Goal: Information Seeking & Learning: Find specific fact

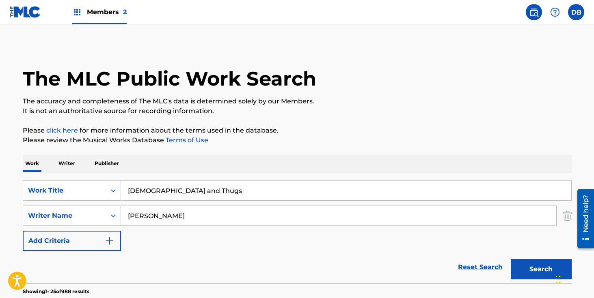
click at [109, 15] on span "Members 2" at bounding box center [107, 11] width 40 height 9
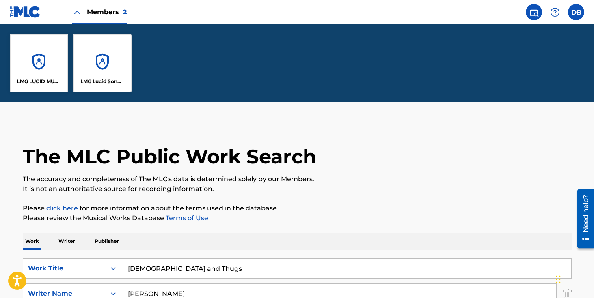
click at [119, 68] on div "LMG Lucid Songs (ASCAP)" at bounding box center [102, 63] width 58 height 58
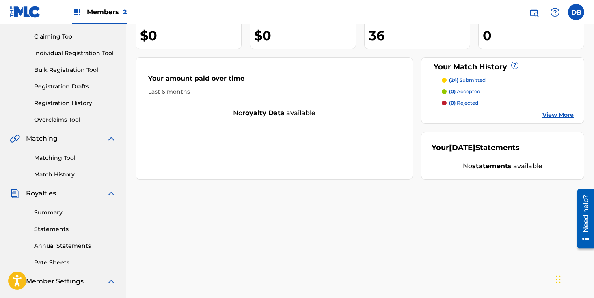
scroll to position [72, 0]
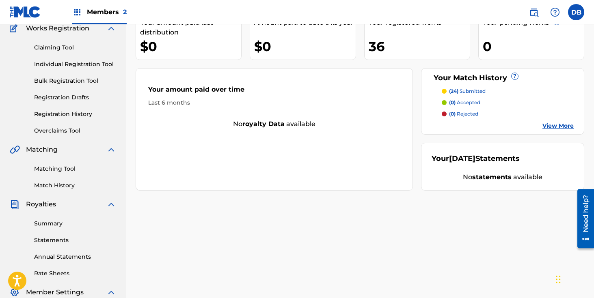
click at [70, 111] on link "Registration History" at bounding box center [75, 114] width 82 height 9
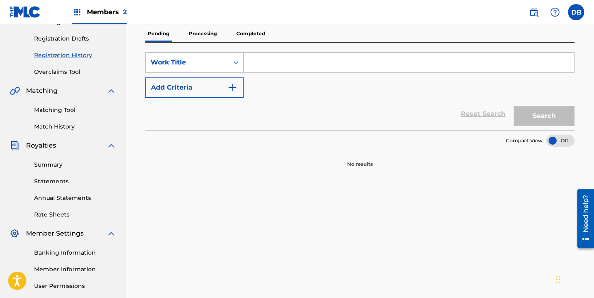
scroll to position [134, 0]
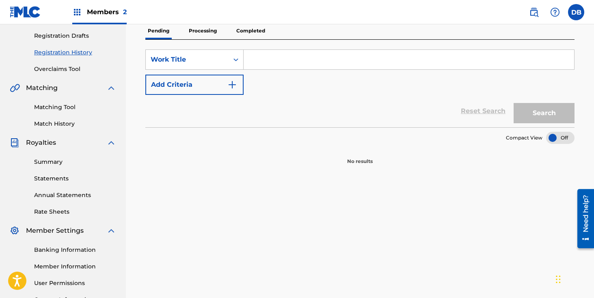
click at [203, 33] on p "Processing" at bounding box center [202, 30] width 33 height 17
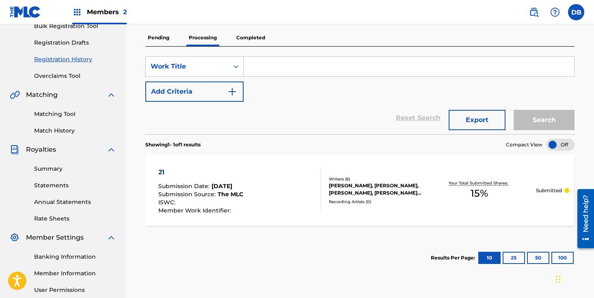
scroll to position [52, 0]
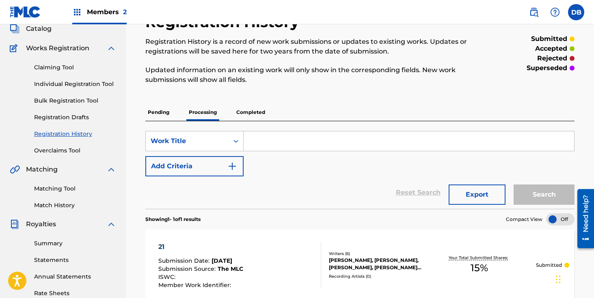
click at [259, 109] on p "Completed" at bounding box center [251, 112] width 34 height 17
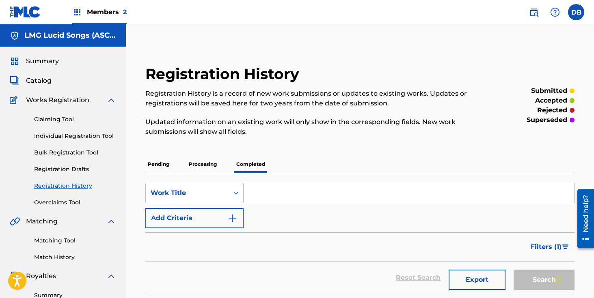
click at [538, 11] on img at bounding box center [534, 12] width 10 height 10
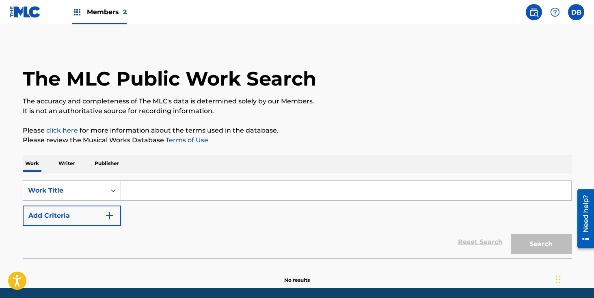
click at [149, 203] on div "SearchWithCriteriadcbcdf63-0669-4e0c-8c1a-b43ceb039e2f Work Title Add Criteria" at bounding box center [297, 203] width 549 height 45
click at [149, 194] on input "Search Form" at bounding box center [346, 190] width 450 height 19
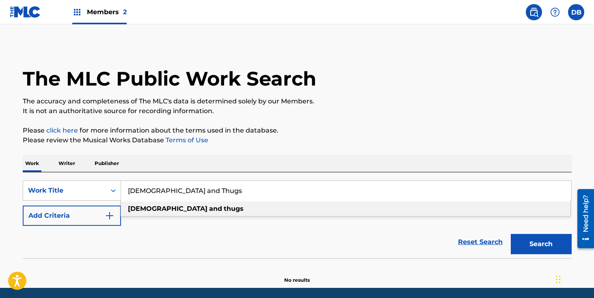
type input "[DEMOGRAPHIC_DATA] and Thugs"
click at [333, 152] on div "The MLC Public Work Search The accuracy and completeness of The MLC's data is d…" at bounding box center [297, 164] width 568 height 239
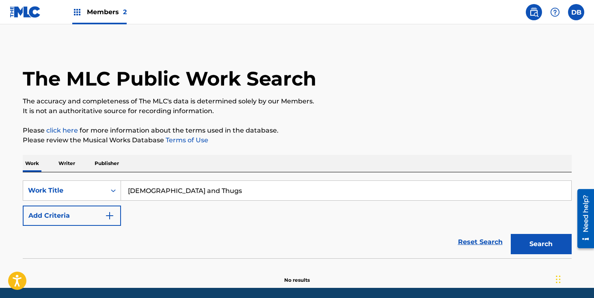
click at [113, 221] on button "Add Criteria" at bounding box center [72, 216] width 98 height 20
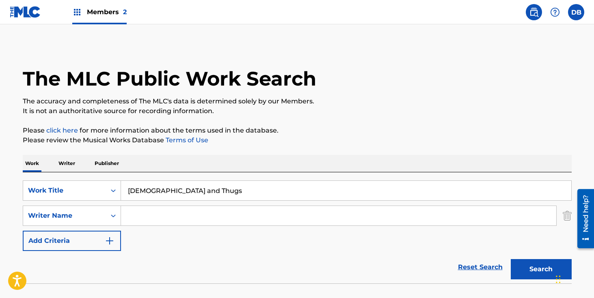
click at [153, 222] on input "Search Form" at bounding box center [338, 215] width 435 height 19
type input "[PERSON_NAME]"
click at [511, 259] on button "Search" at bounding box center [541, 269] width 61 height 20
